Goal: Entertainment & Leisure: Consume media (video, audio)

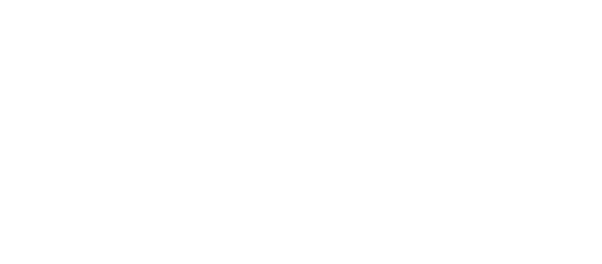
click at [342, 121] on div at bounding box center [301, 132] width 602 height 264
click at [333, 124] on div at bounding box center [301, 132] width 602 height 264
click at [212, 107] on div at bounding box center [301, 132] width 602 height 264
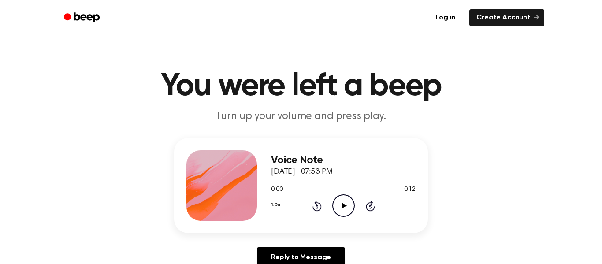
click at [340, 215] on icon "Play Audio" at bounding box center [343, 205] width 22 height 22
click at [343, 202] on icon "Play Audio" at bounding box center [343, 205] width 22 height 22
click at [330, 207] on div "1.0x Rewind 5 seconds Pause Audio Skip 5 seconds" at bounding box center [343, 205] width 144 height 22
click at [358, 203] on div "1.0x Rewind 5 seconds Pause Audio Skip 5 seconds" at bounding box center [343, 205] width 144 height 22
click at [347, 201] on icon "Play Audio" at bounding box center [343, 205] width 22 height 22
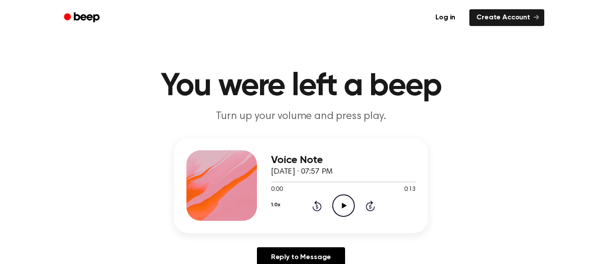
click at [341, 210] on icon "Play Audio" at bounding box center [343, 205] width 22 height 22
click at [351, 195] on icon "Play Audio" at bounding box center [343, 205] width 22 height 22
click at [341, 207] on icon at bounding box center [343, 206] width 5 height 6
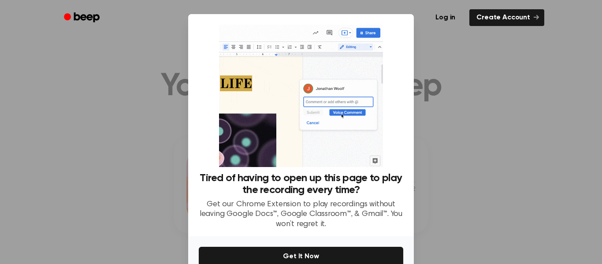
click at [504, 122] on div at bounding box center [301, 132] width 602 height 264
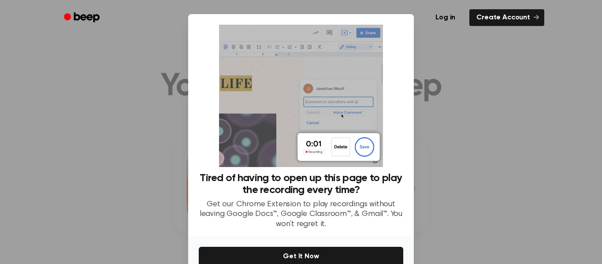
scroll to position [46, 0]
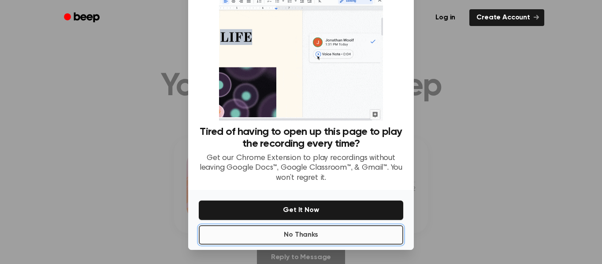
click at [316, 235] on button "No Thanks" at bounding box center [301, 234] width 204 height 19
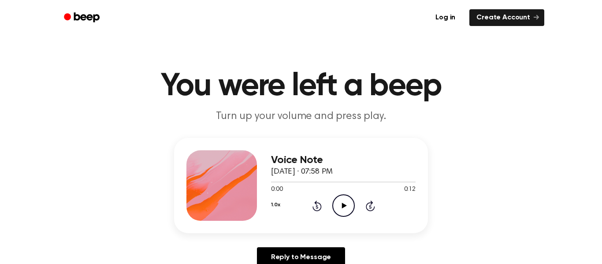
click at [353, 206] on icon "Play Audio" at bounding box center [343, 205] width 22 height 22
click at [351, 212] on icon "Play Audio" at bounding box center [343, 205] width 22 height 22
click at [335, 195] on icon "Pause Audio" at bounding box center [343, 205] width 22 height 22
click at [344, 211] on icon "Play Audio" at bounding box center [343, 205] width 22 height 22
click at [343, 209] on icon "Play Audio" at bounding box center [343, 205] width 22 height 22
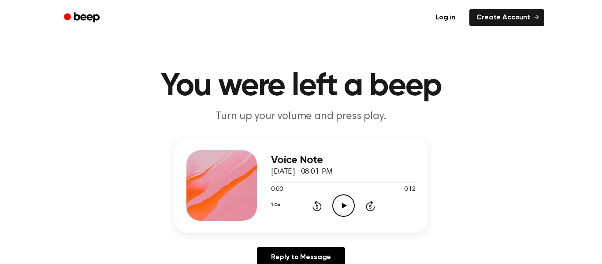
click at [343, 203] on icon "Play Audio" at bounding box center [343, 205] width 22 height 22
click at [347, 201] on icon "Play Audio" at bounding box center [343, 205] width 22 height 22
click at [329, 206] on div "1.0x Rewind 5 seconds Play Audio Skip 5 seconds" at bounding box center [343, 205] width 144 height 22
click at [342, 207] on icon at bounding box center [343, 206] width 5 height 6
